Goal: Task Accomplishment & Management: Manage account settings

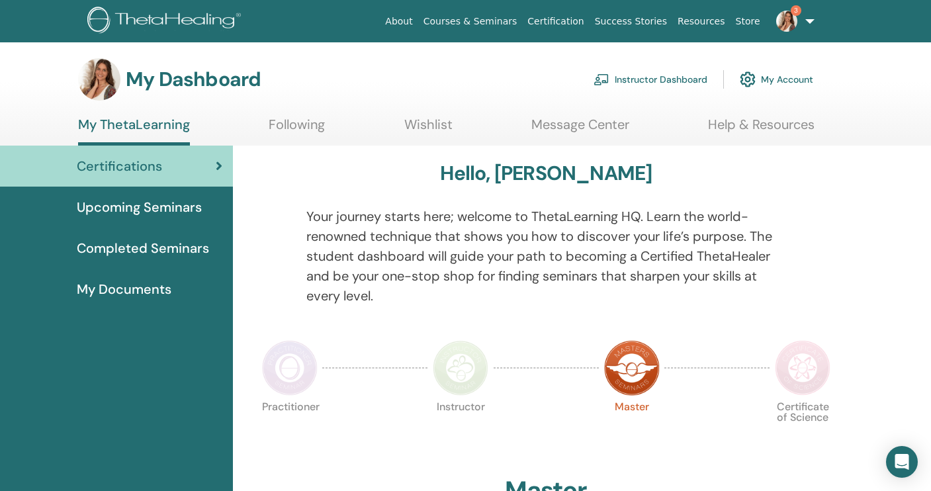
click at [668, 83] on link "Instructor Dashboard" at bounding box center [651, 79] width 114 height 29
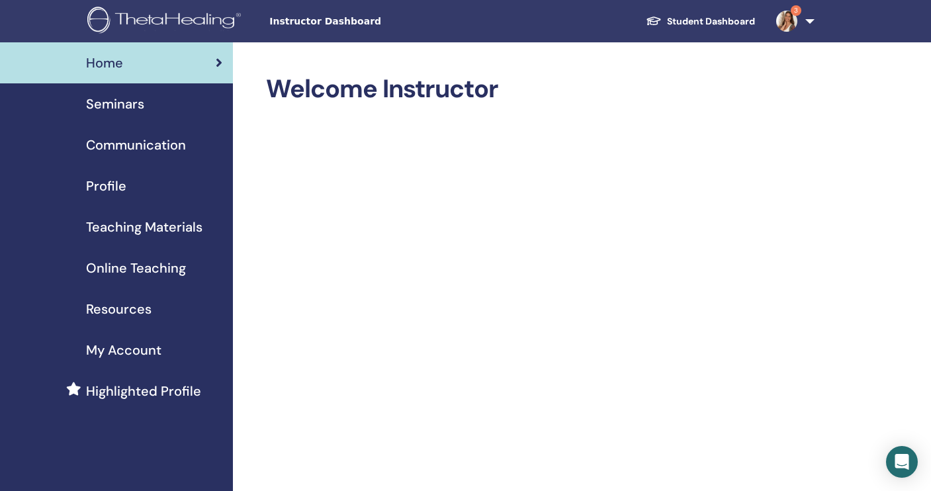
click at [134, 107] on span "Seminars" at bounding box center [115, 104] width 58 height 20
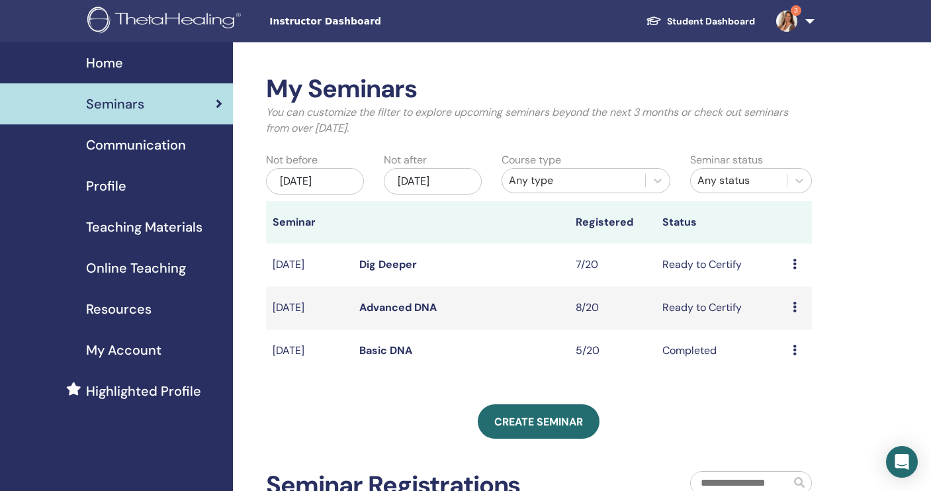
click at [795, 262] on icon at bounding box center [795, 264] width 4 height 11
click at [776, 271] on link "Preview" at bounding box center [787, 272] width 38 height 14
click at [400, 267] on link "Dig Deeper" at bounding box center [388, 264] width 58 height 14
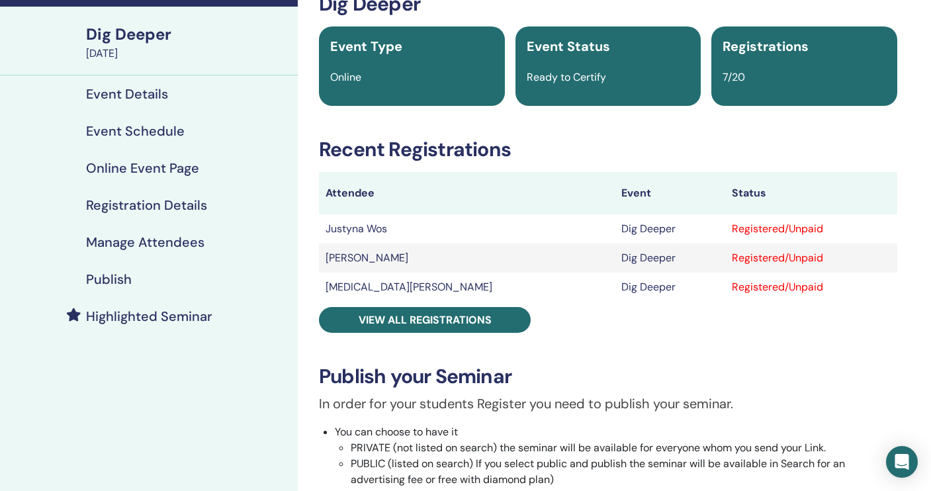
scroll to position [83, 0]
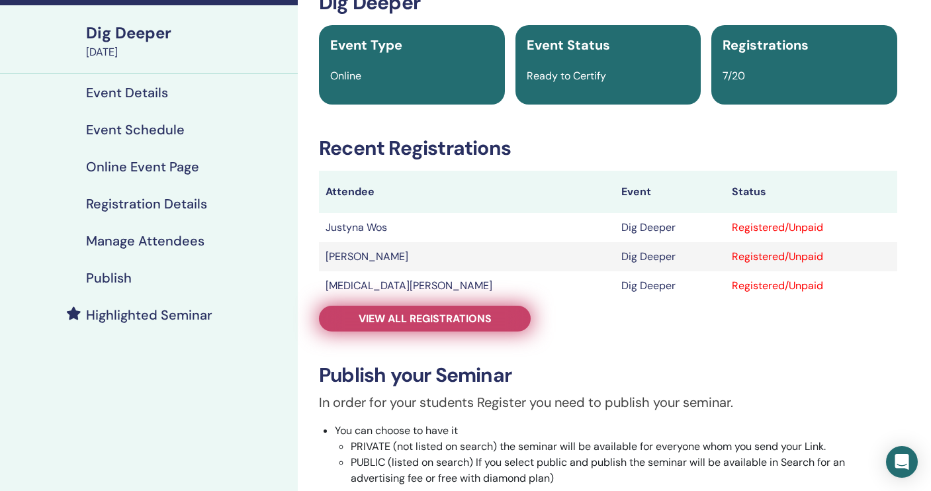
click at [479, 317] on span "View all registrations" at bounding box center [425, 319] width 133 height 14
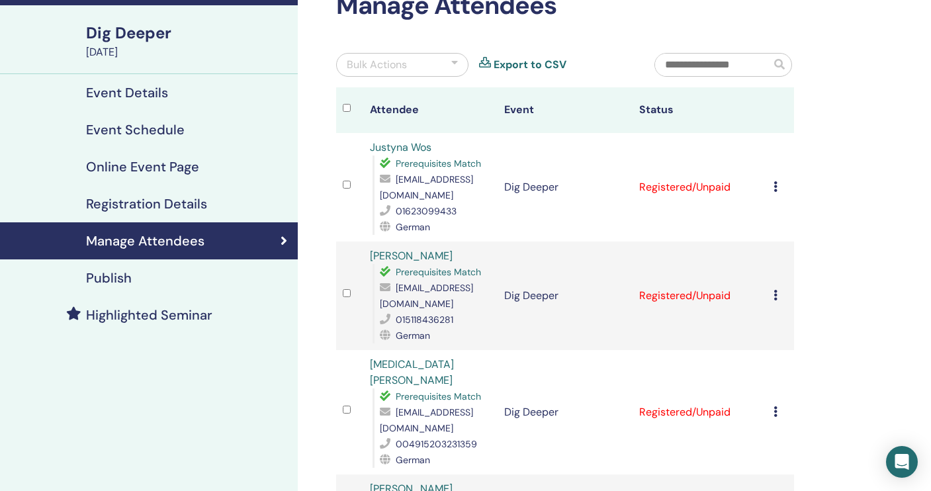
click at [778, 187] on div "Cancel Registration Do not auto-certify Mark as Paid Mark as Unpaid Mark as Abs…" at bounding box center [780, 187] width 14 height 16
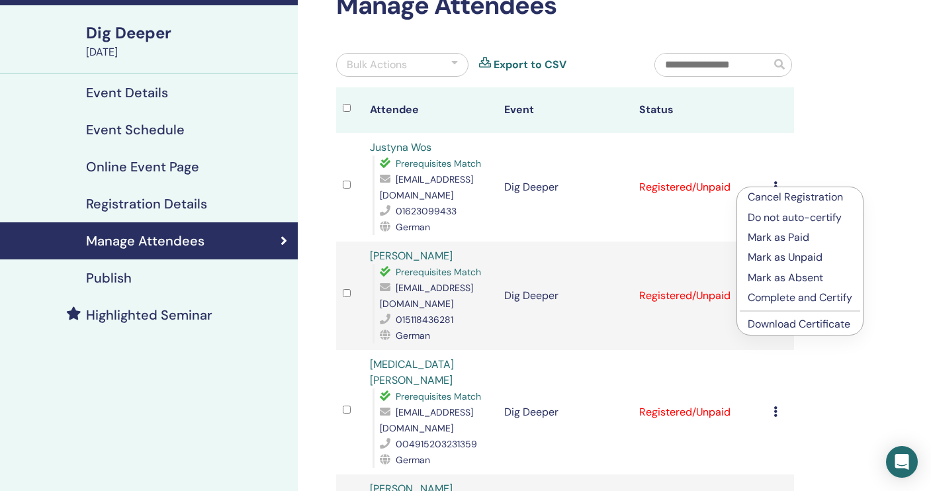
click at [783, 298] on p "Complete and Certify" at bounding box center [800, 298] width 105 height 16
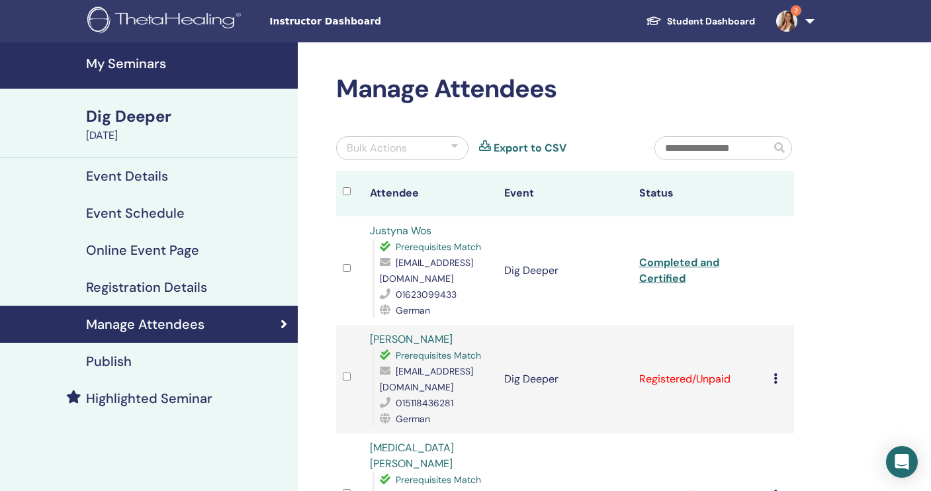
scroll to position [83, 0]
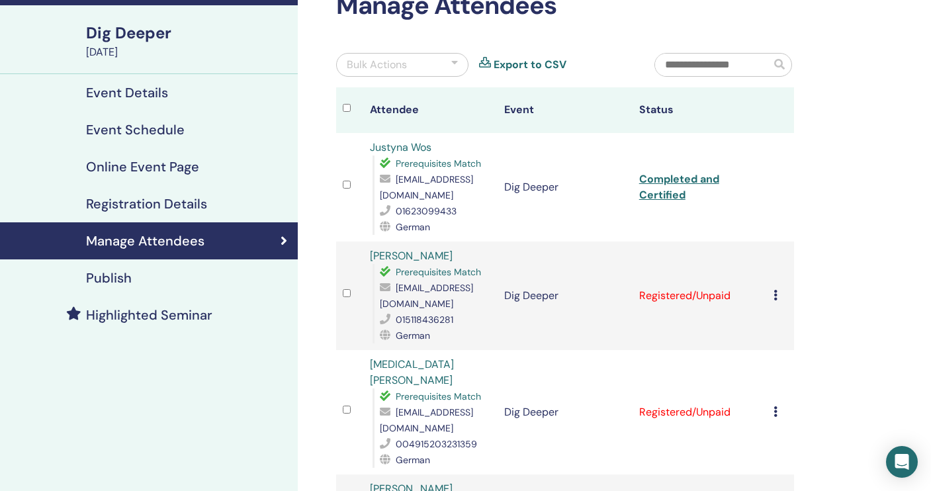
click at [776, 294] on icon at bounding box center [775, 295] width 4 height 11
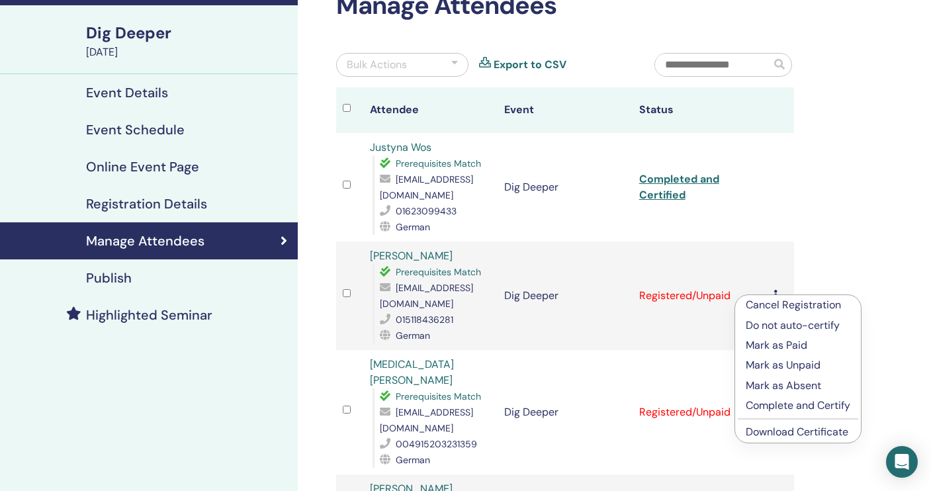
click at [779, 406] on p "Complete and Certify" at bounding box center [798, 406] width 105 height 16
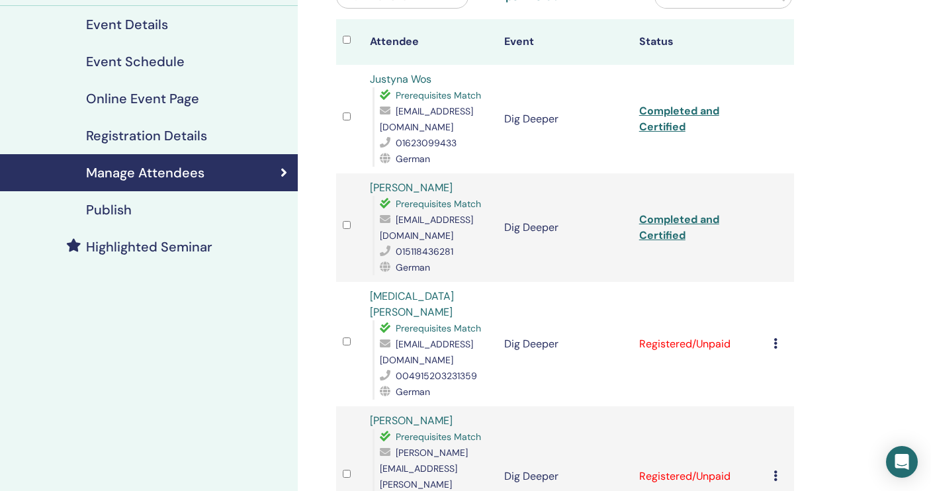
scroll to position [161, 0]
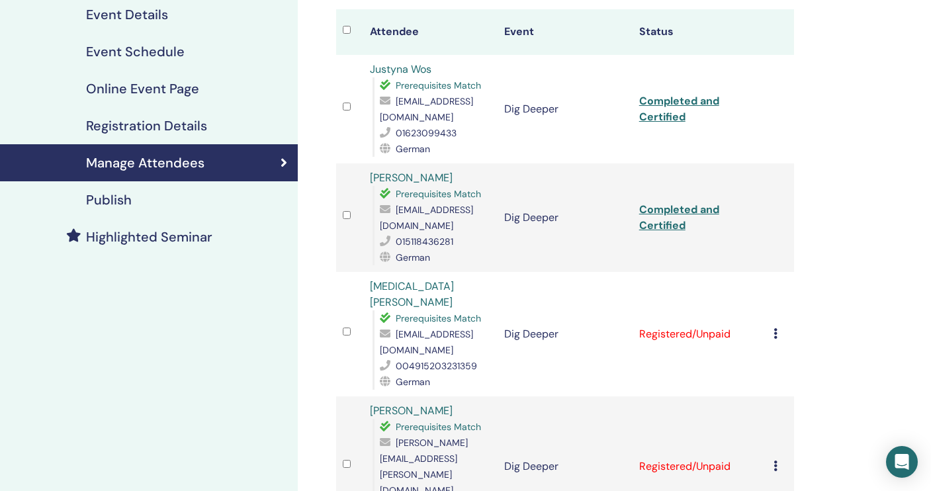
click at [777, 328] on icon at bounding box center [775, 333] width 4 height 11
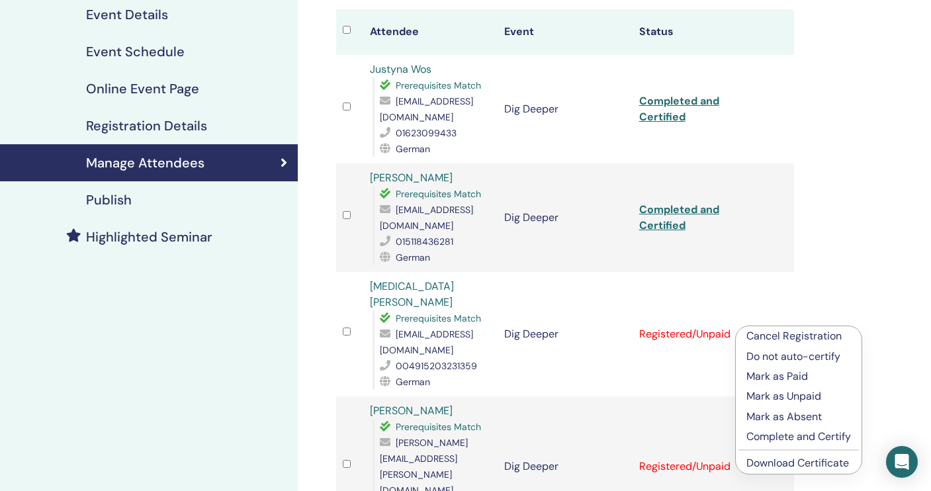
click at [778, 437] on p "Complete and Certify" at bounding box center [798, 437] width 105 height 16
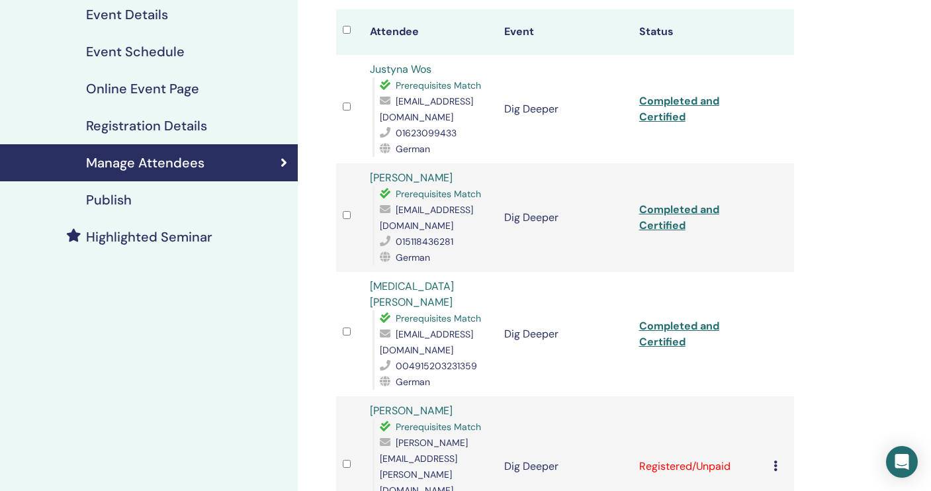
scroll to position [273, 0]
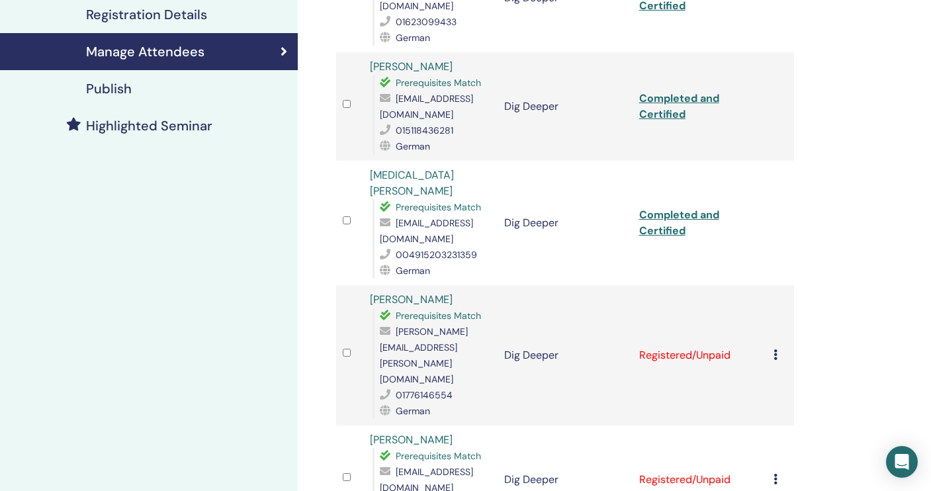
click at [775, 347] on div "Cancel Registration Do not auto-certify Mark as Paid Mark as Unpaid Mark as Abs…" at bounding box center [780, 355] width 14 height 16
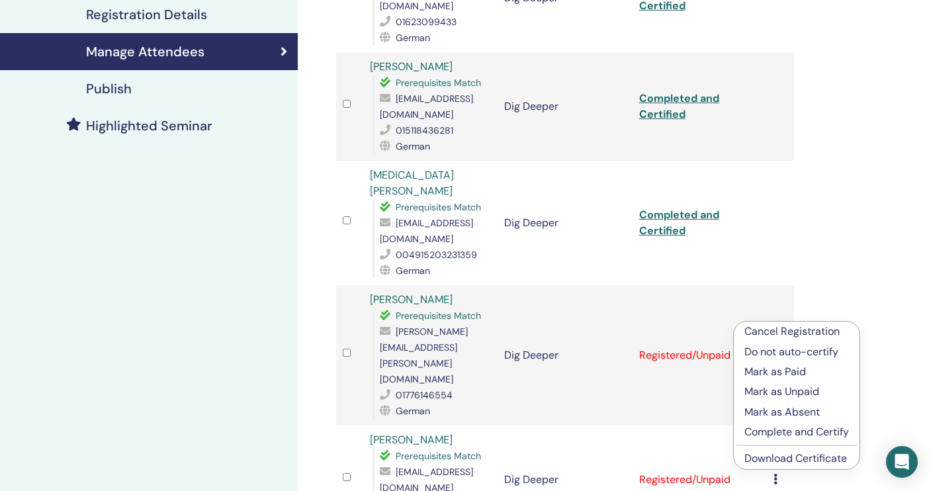
click at [768, 435] on p "Complete and Certify" at bounding box center [796, 432] width 105 height 16
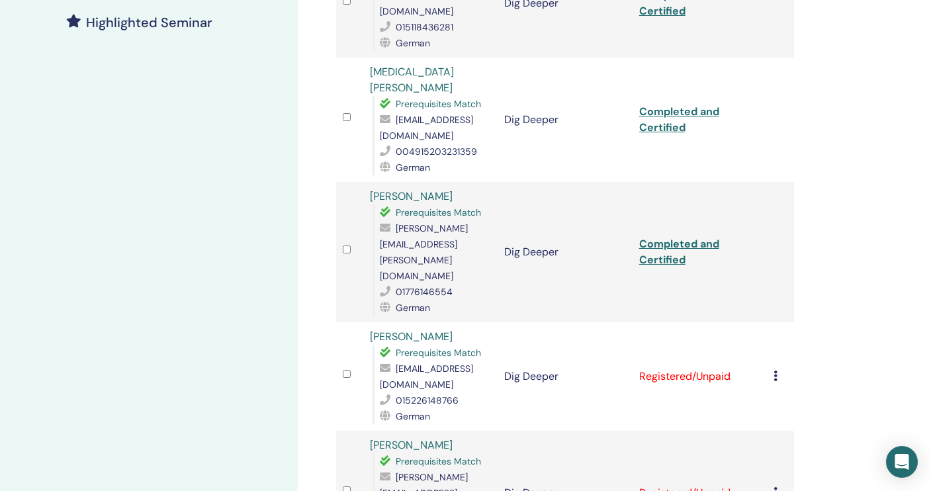
scroll to position [384, 0]
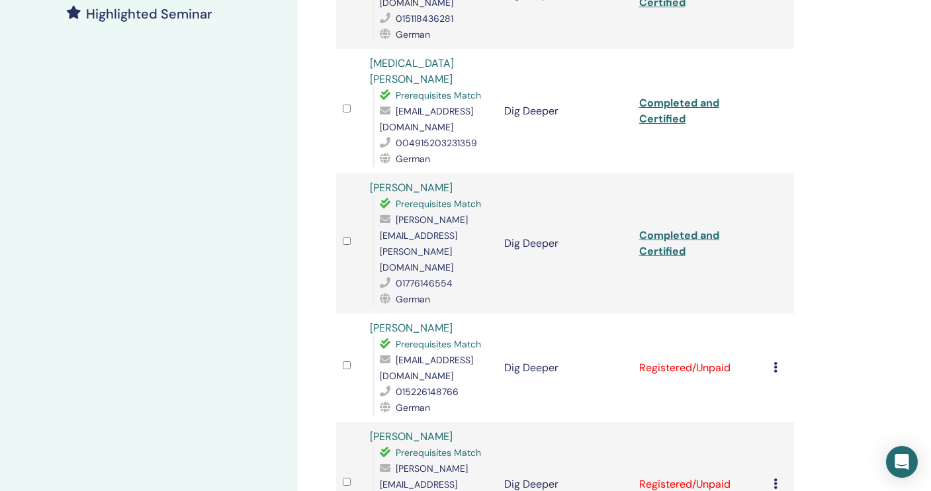
click at [776, 362] on icon at bounding box center [775, 367] width 4 height 11
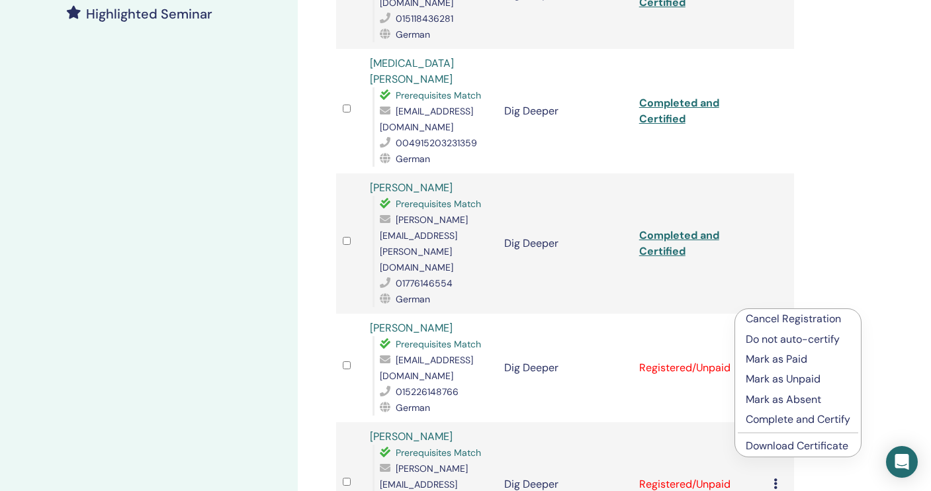
click at [779, 421] on p "Complete and Certify" at bounding box center [798, 420] width 105 height 16
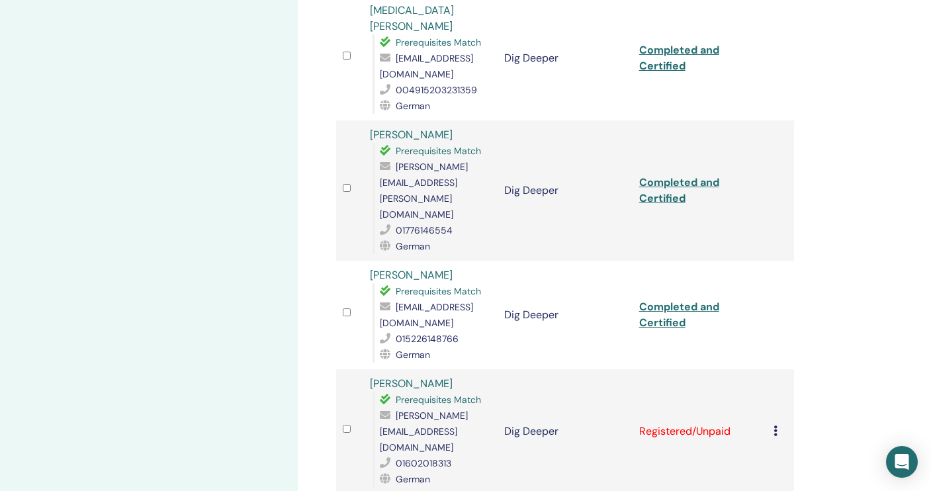
scroll to position [445, 0]
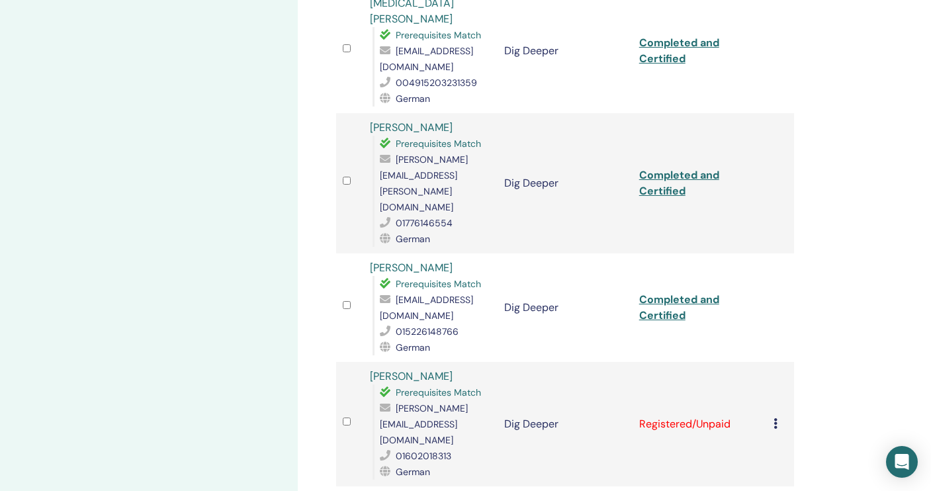
click at [775, 418] on icon at bounding box center [775, 423] width 4 height 11
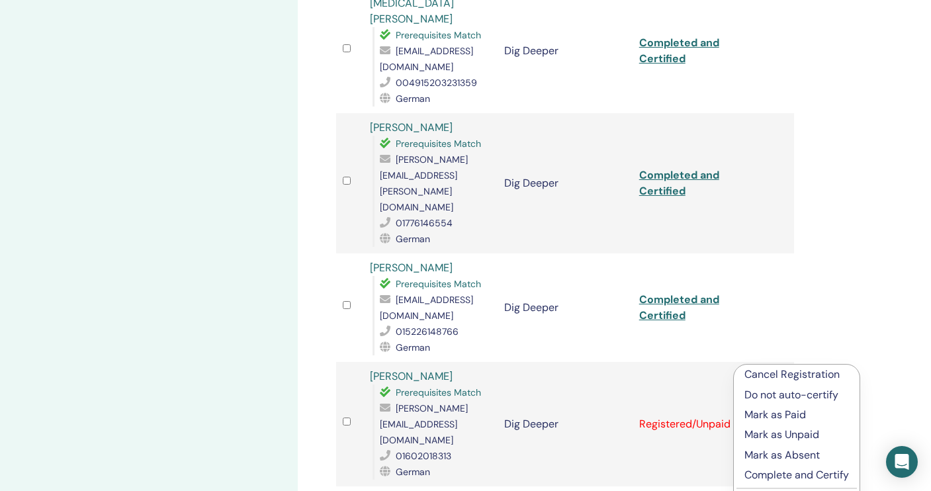
click at [774, 475] on p "Complete and Certify" at bounding box center [796, 475] width 105 height 16
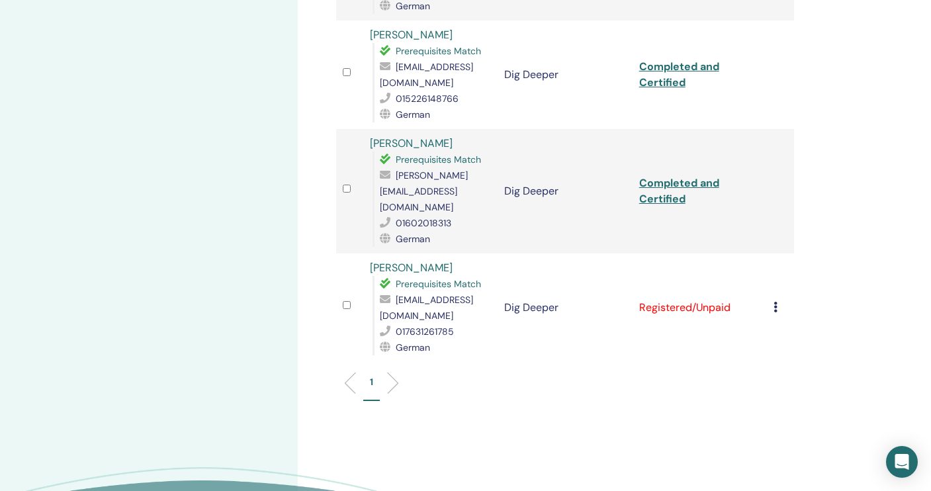
scroll to position [684, 0]
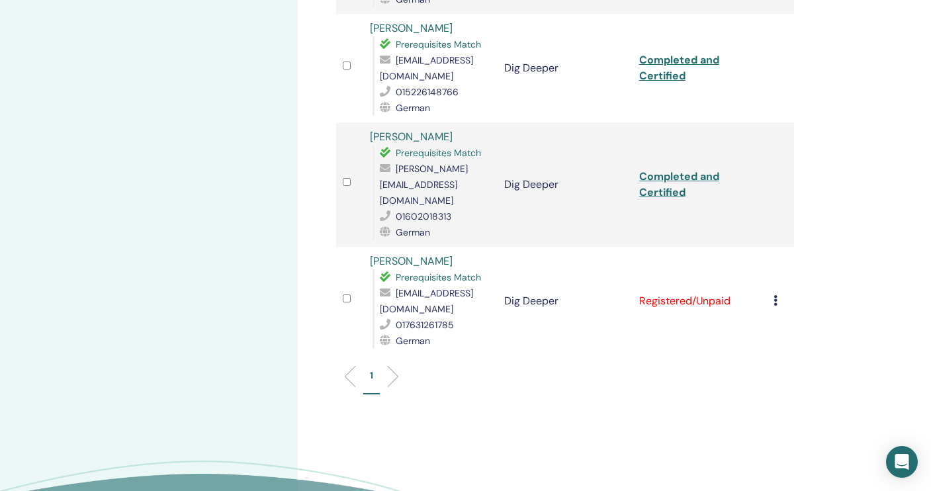
click at [774, 295] on icon at bounding box center [775, 300] width 4 height 11
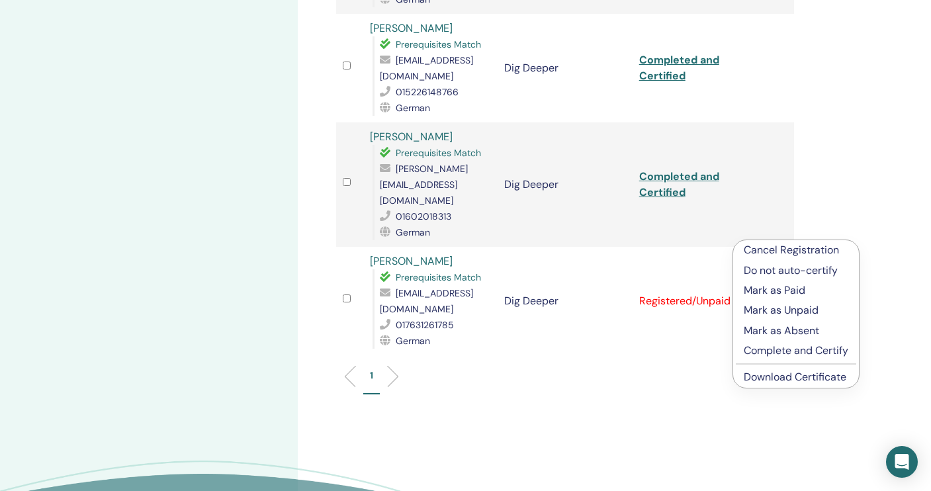
click at [770, 351] on p "Complete and Certify" at bounding box center [796, 351] width 105 height 16
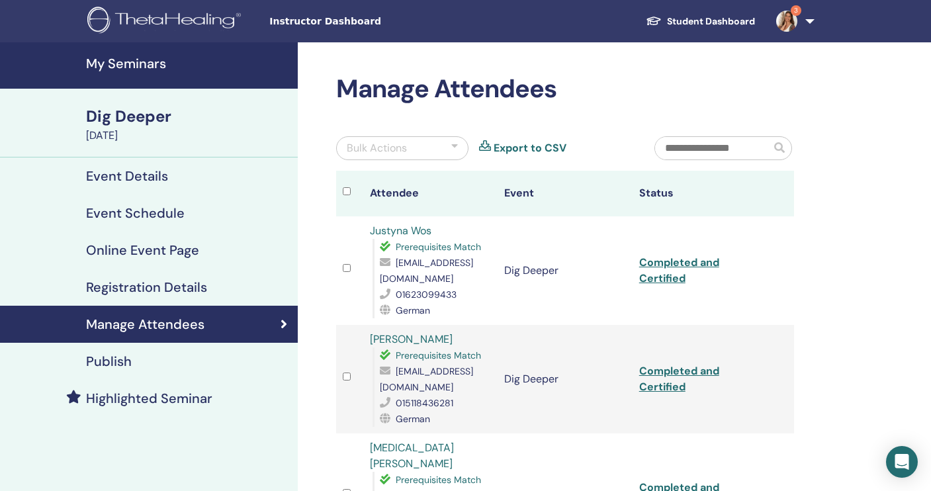
click at [684, 267] on link "Completed and Certified" at bounding box center [679, 270] width 80 height 30
click at [664, 374] on link "Completed and Certified" at bounding box center [679, 379] width 80 height 30
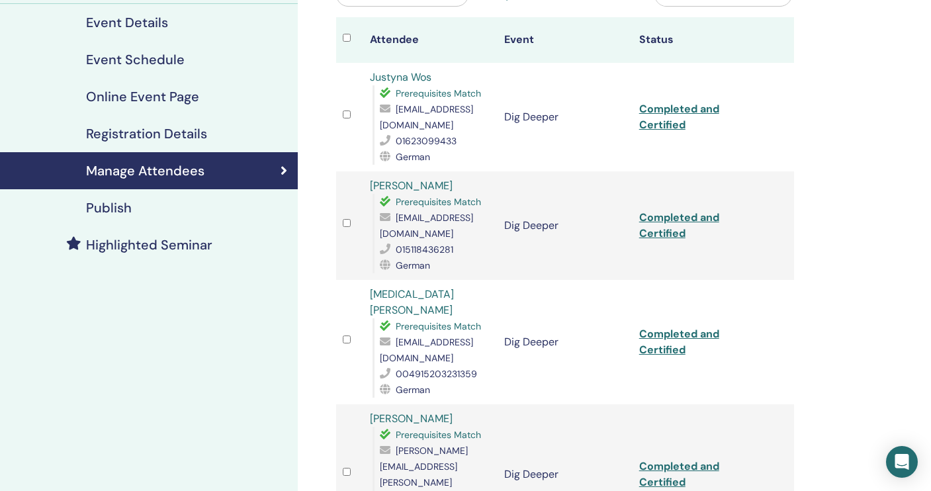
click at [668, 327] on link "Completed and Certified" at bounding box center [679, 342] width 80 height 30
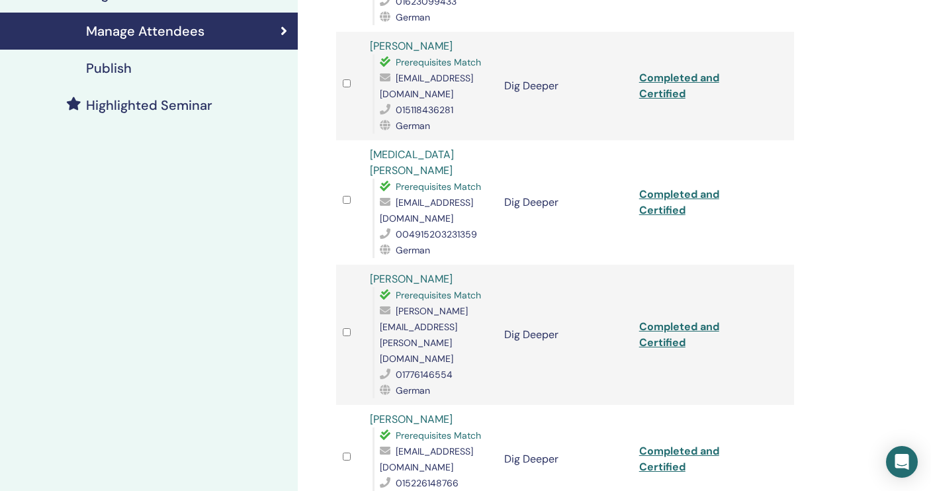
scroll to position [308, 0]
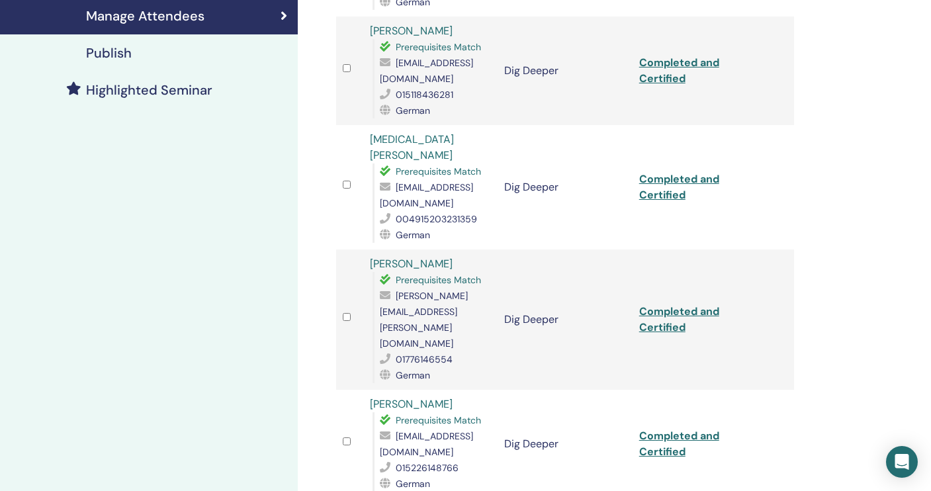
click at [672, 304] on link "Completed and Certified" at bounding box center [679, 319] width 80 height 30
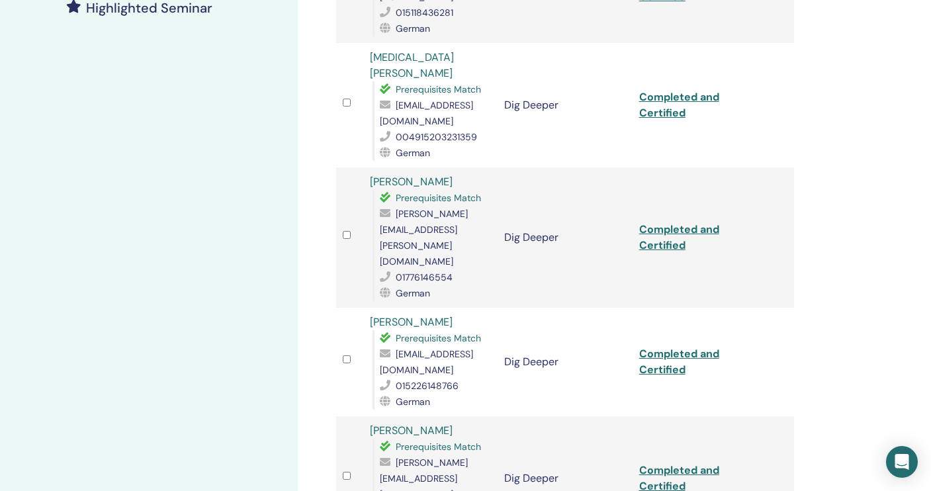
scroll to position [427, 0]
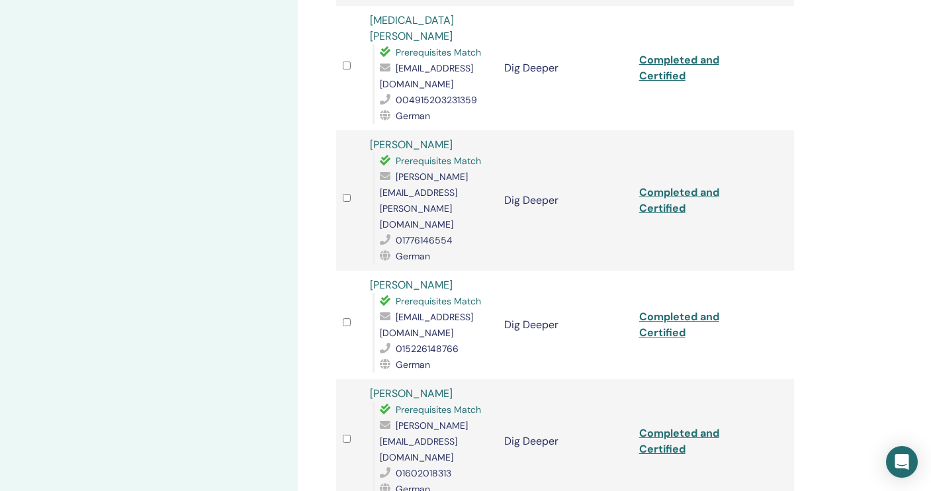
click at [661, 310] on link "Completed and Certified" at bounding box center [679, 325] width 80 height 30
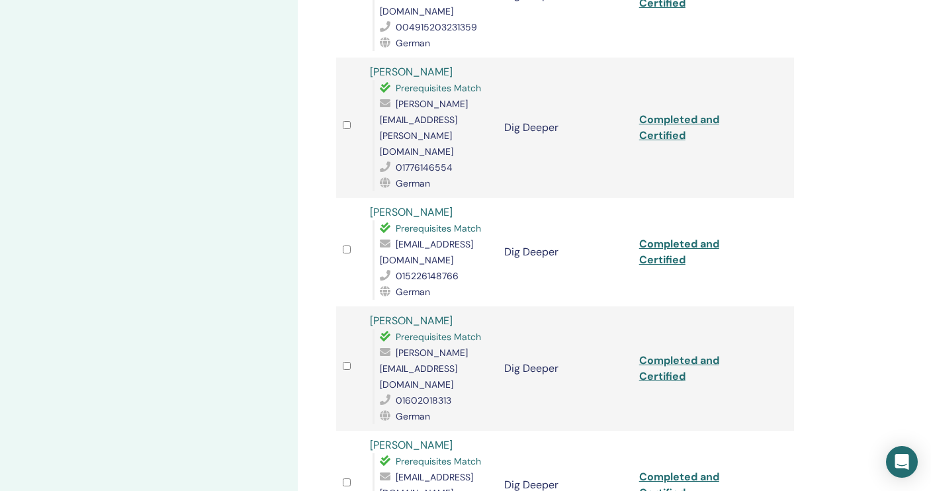
scroll to position [519, 0]
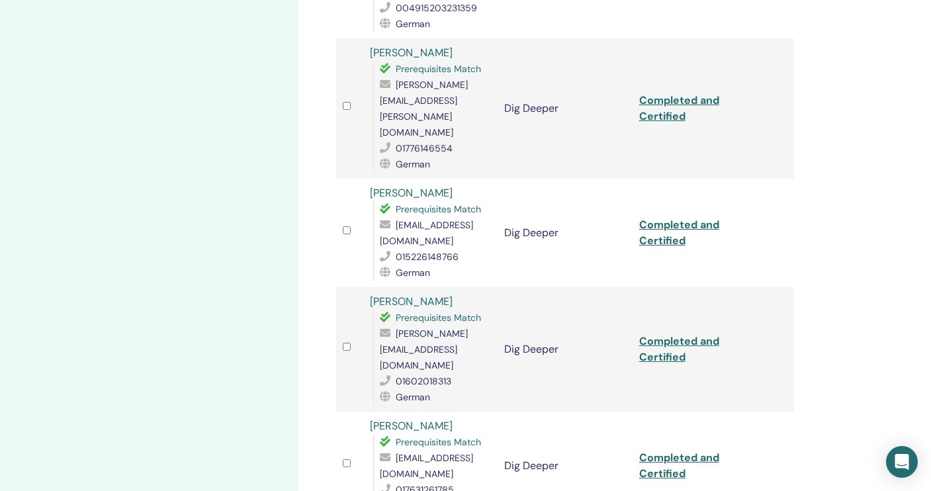
click at [659, 334] on link "Completed and Certified" at bounding box center [679, 349] width 80 height 30
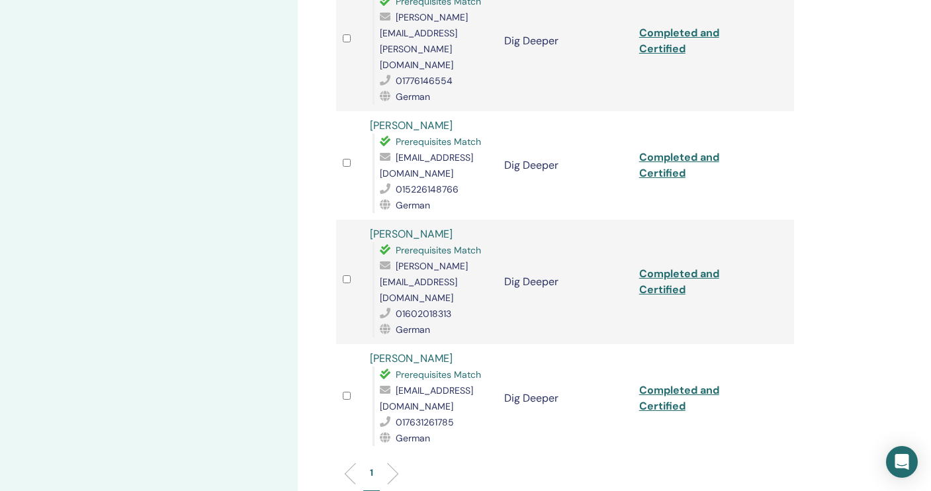
scroll to position [617, 0]
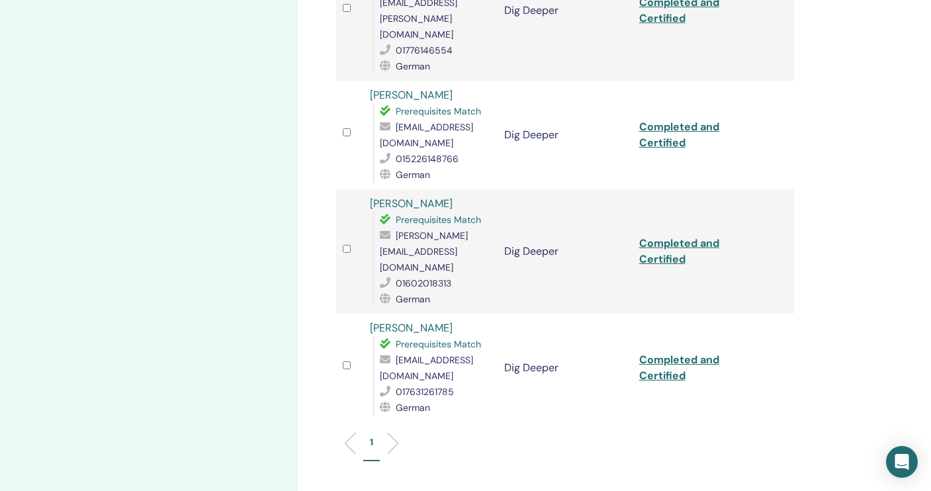
click at [663, 353] on link "Completed and Certified" at bounding box center [679, 368] width 80 height 30
